Goal: Task Accomplishment & Management: Manage account settings

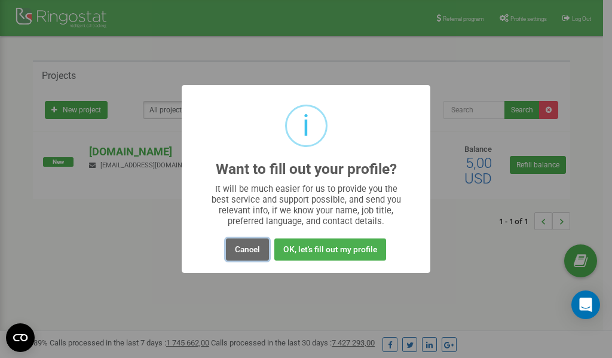
click at [247, 249] on button "Cancel" at bounding box center [247, 250] width 43 height 22
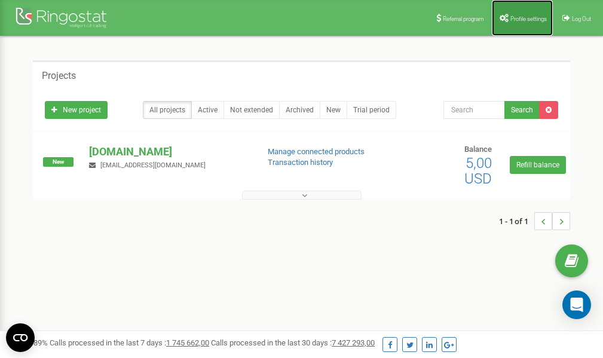
click at [523, 19] on span "Profile settings" at bounding box center [529, 19] width 36 height 7
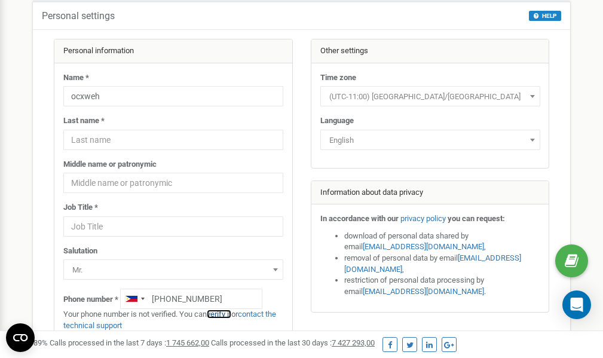
click at [225, 315] on link "verify it" at bounding box center [219, 314] width 25 height 9
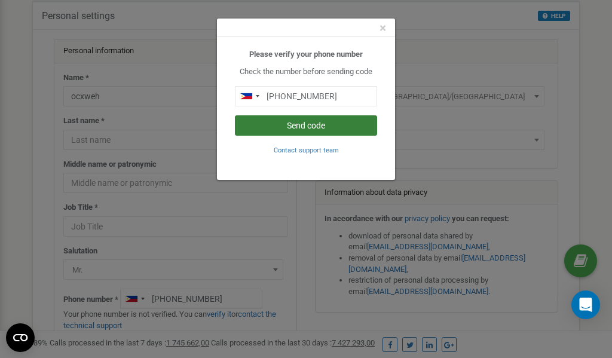
click at [305, 127] on button "Send code" at bounding box center [306, 125] width 142 height 20
